Goal: Task Accomplishment & Management: Use online tool/utility

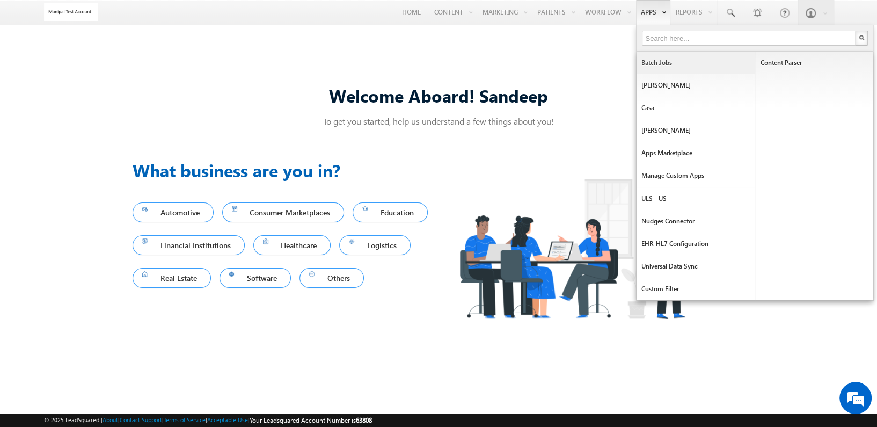
click at [656, 60] on link "Batch Jobs" at bounding box center [695, 63] width 118 height 23
